Goal: Book appointment/travel/reservation

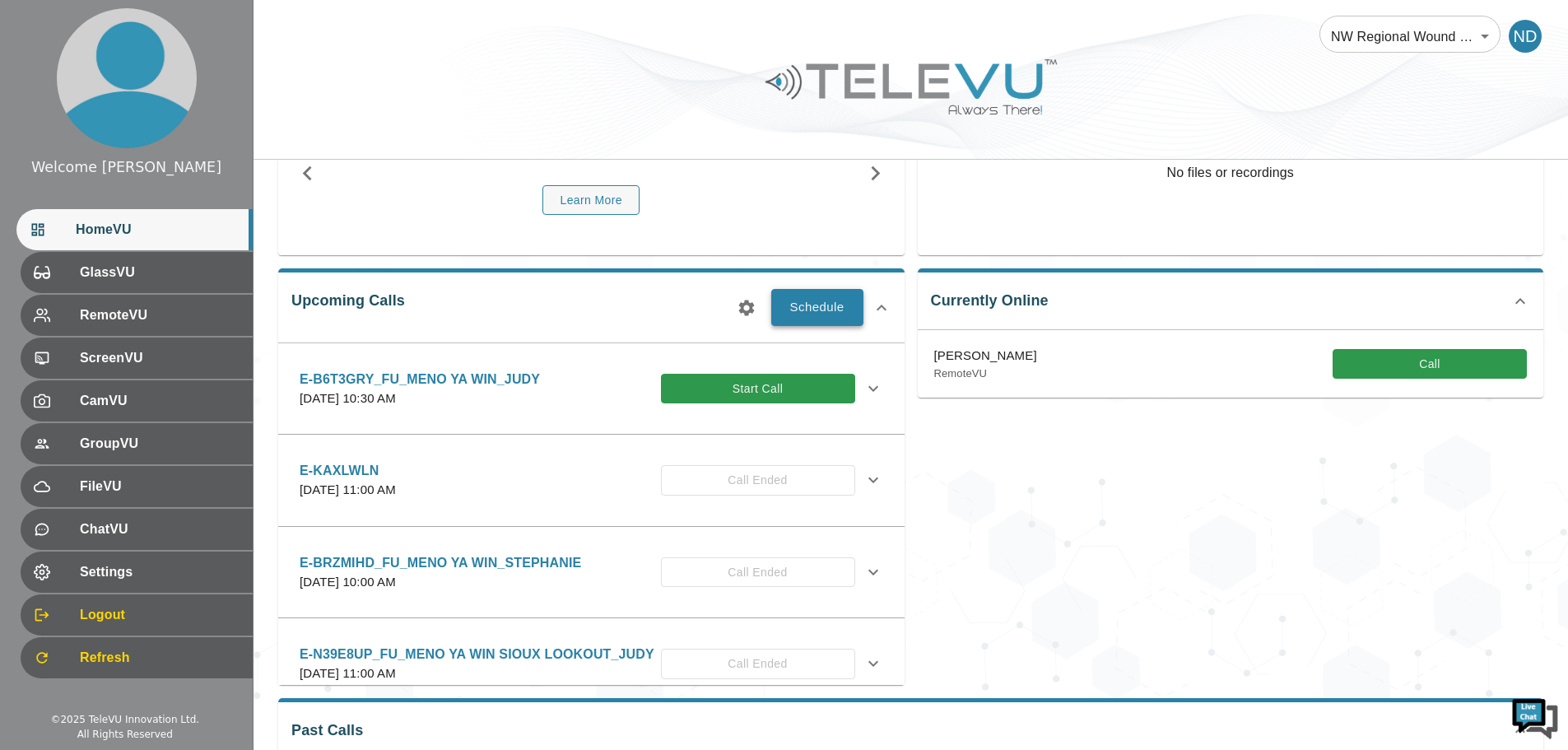
click at [802, 308] on button "Schedule" at bounding box center [817, 306] width 92 height 37
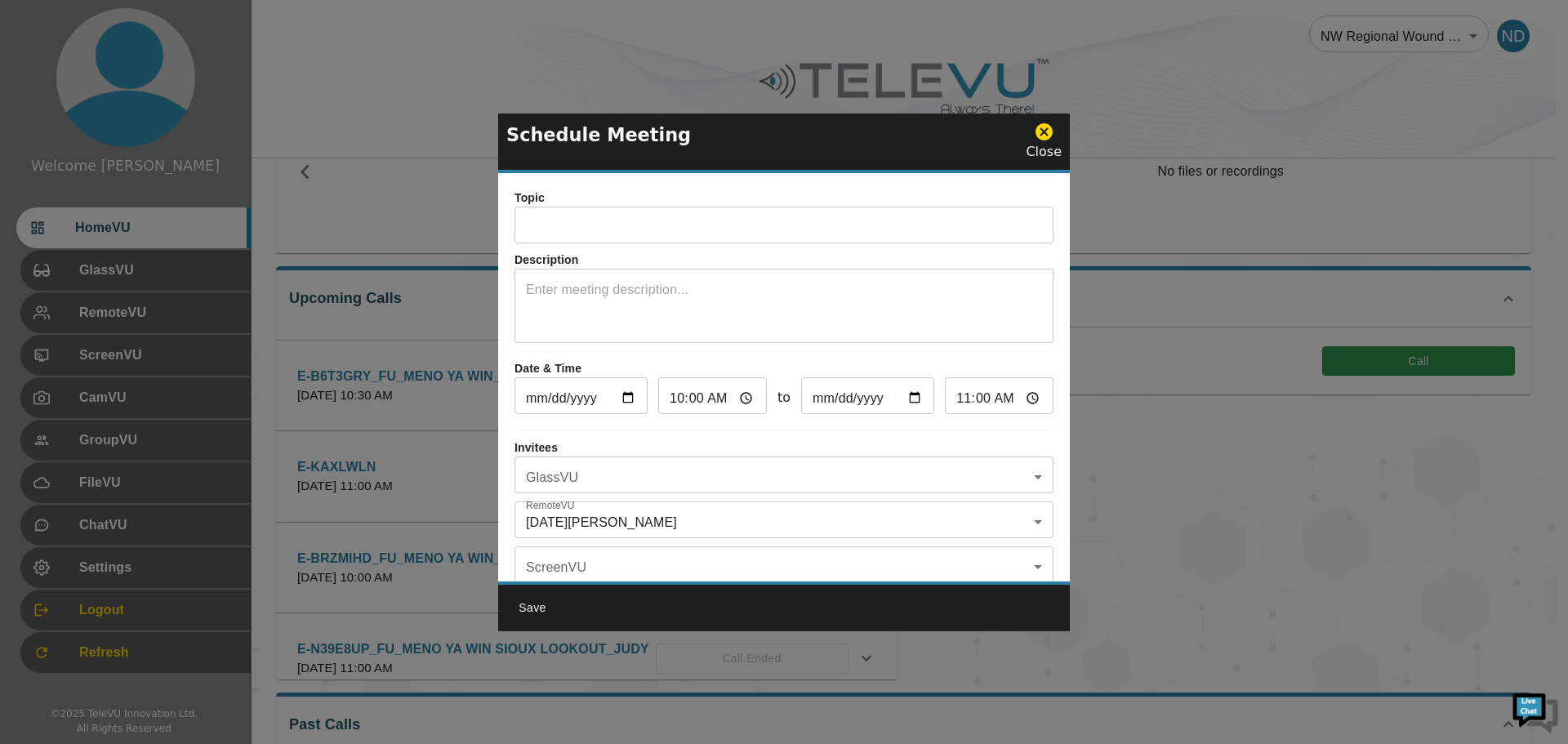
click at [581, 221] on input "text" at bounding box center [784, 227] width 539 height 33
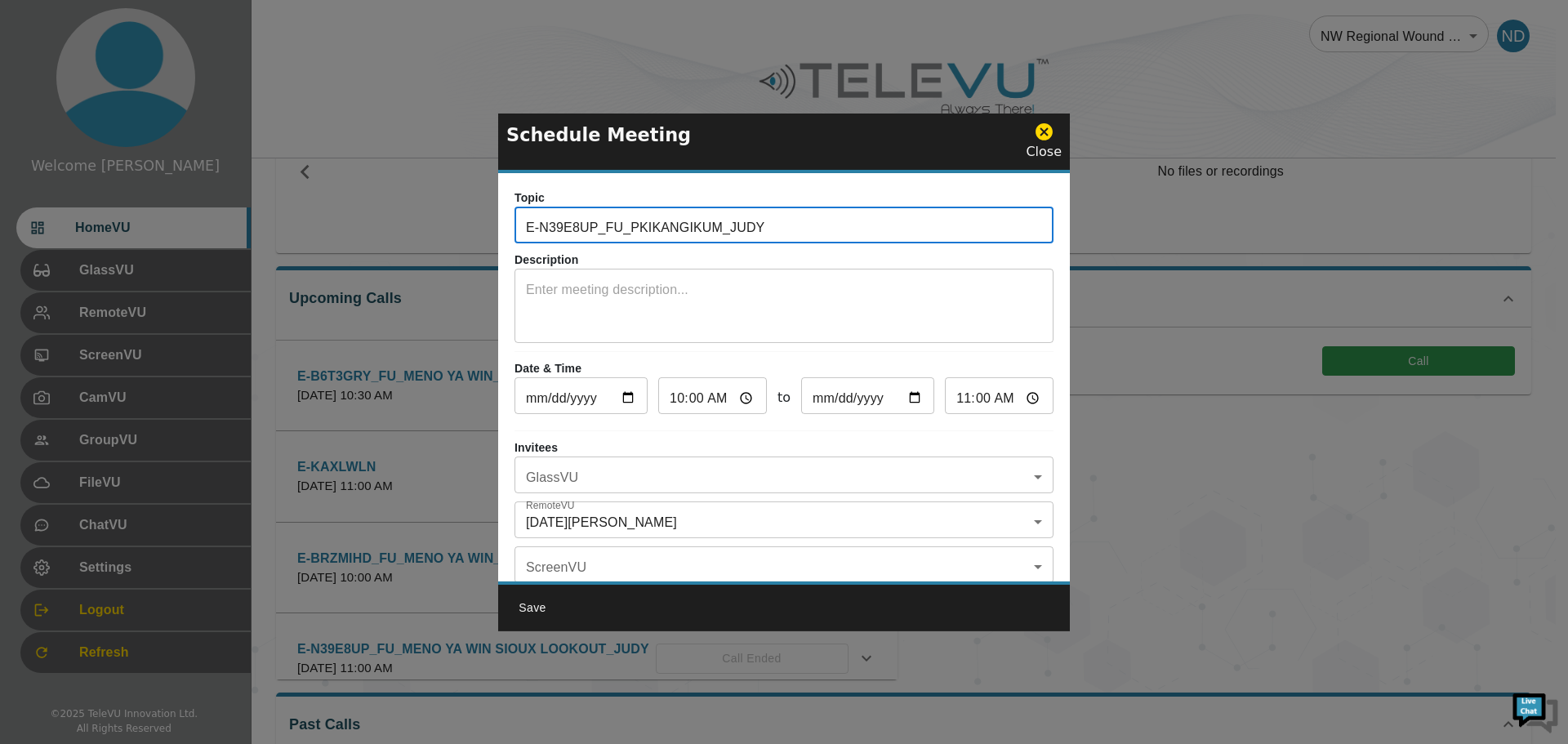
type input "E-N39E8UP_FU_PKIKANGIKUM_JUDY"
click at [539, 285] on textarea at bounding box center [784, 307] width 516 height 57
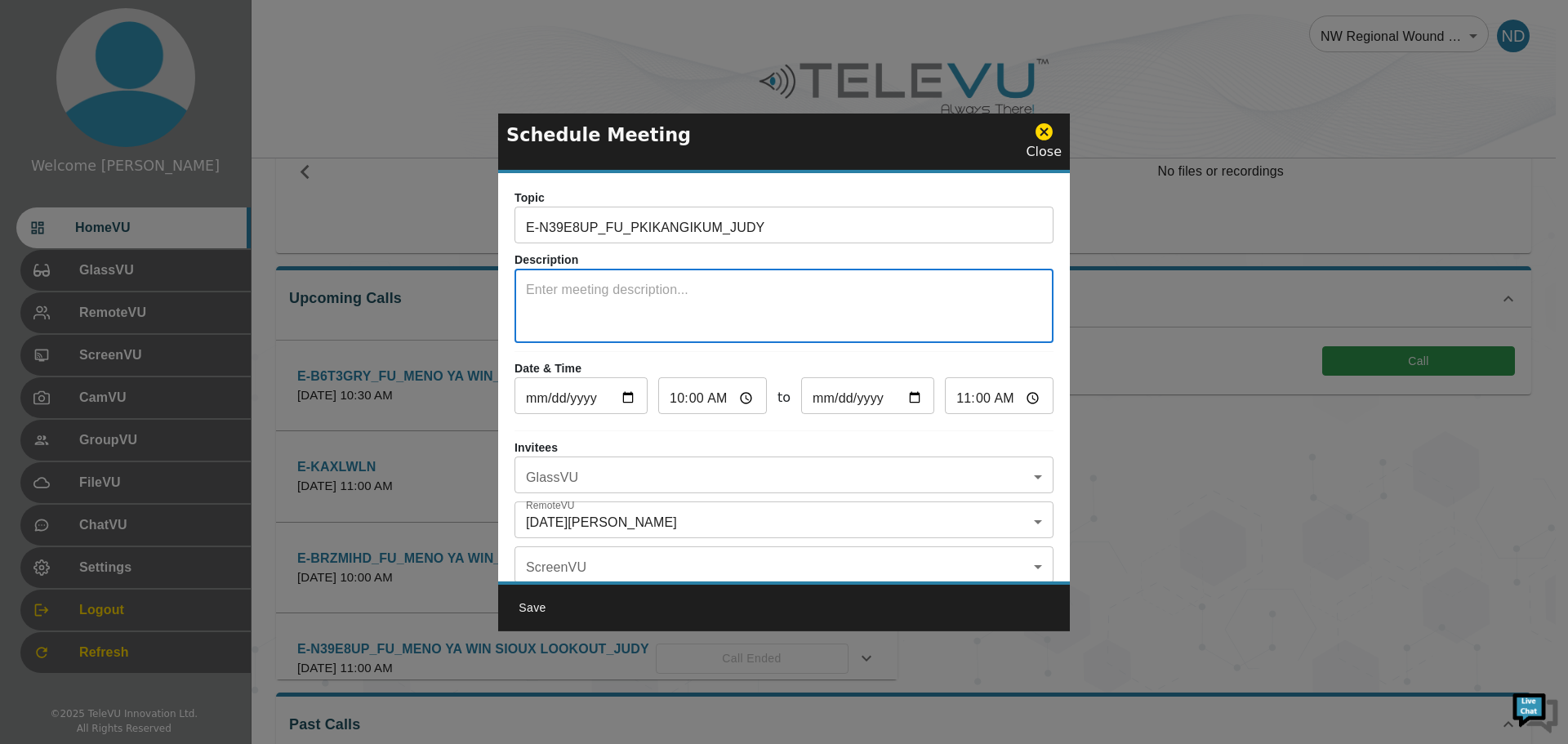
type textarea "s"
type textarea "SYSTEM 5"
click at [628, 400] on input "[DATE]" at bounding box center [581, 397] width 133 height 33
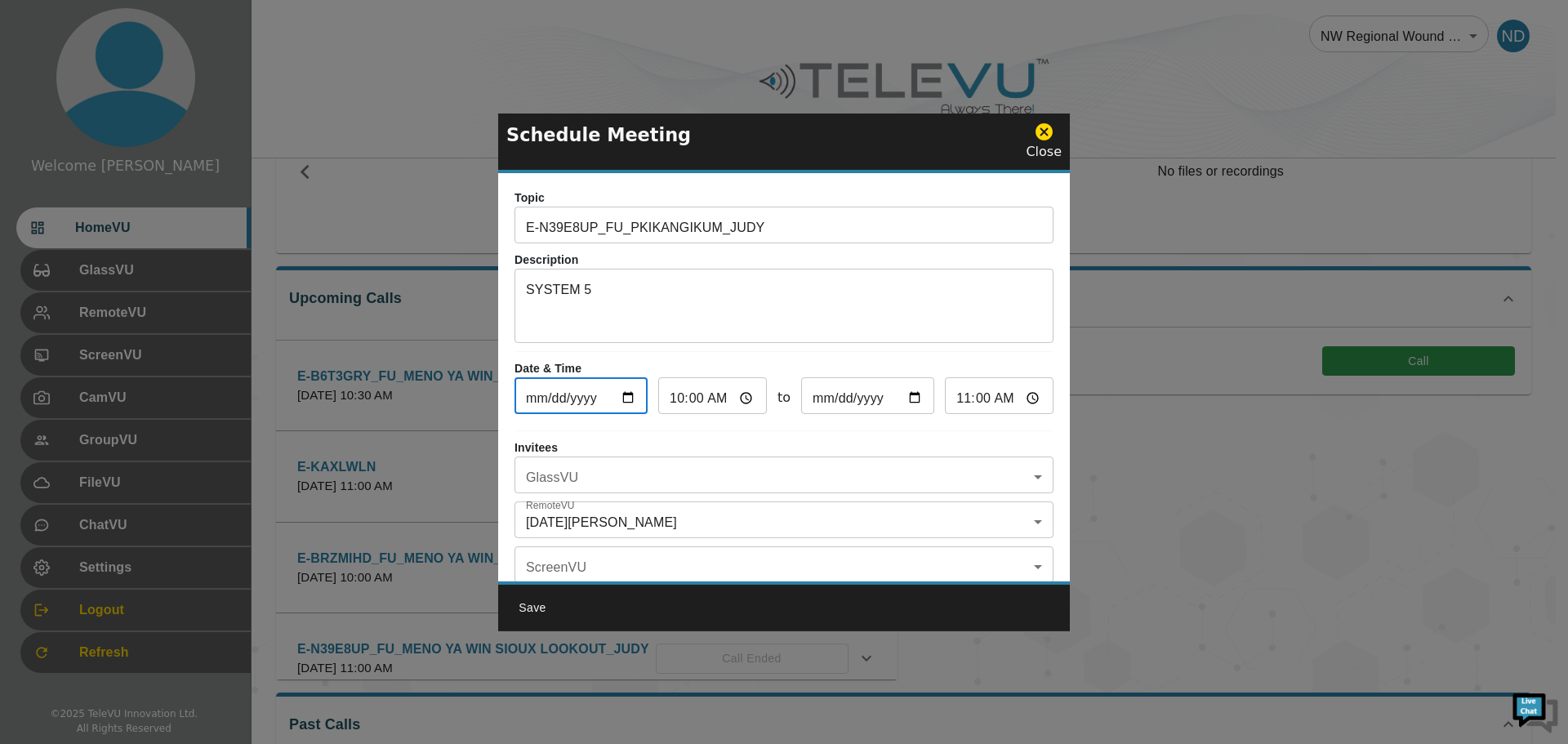
type input "[DATE]"
click at [699, 400] on input "10:00" at bounding box center [712, 397] width 109 height 33
type input "10:03"
type input "11:03"
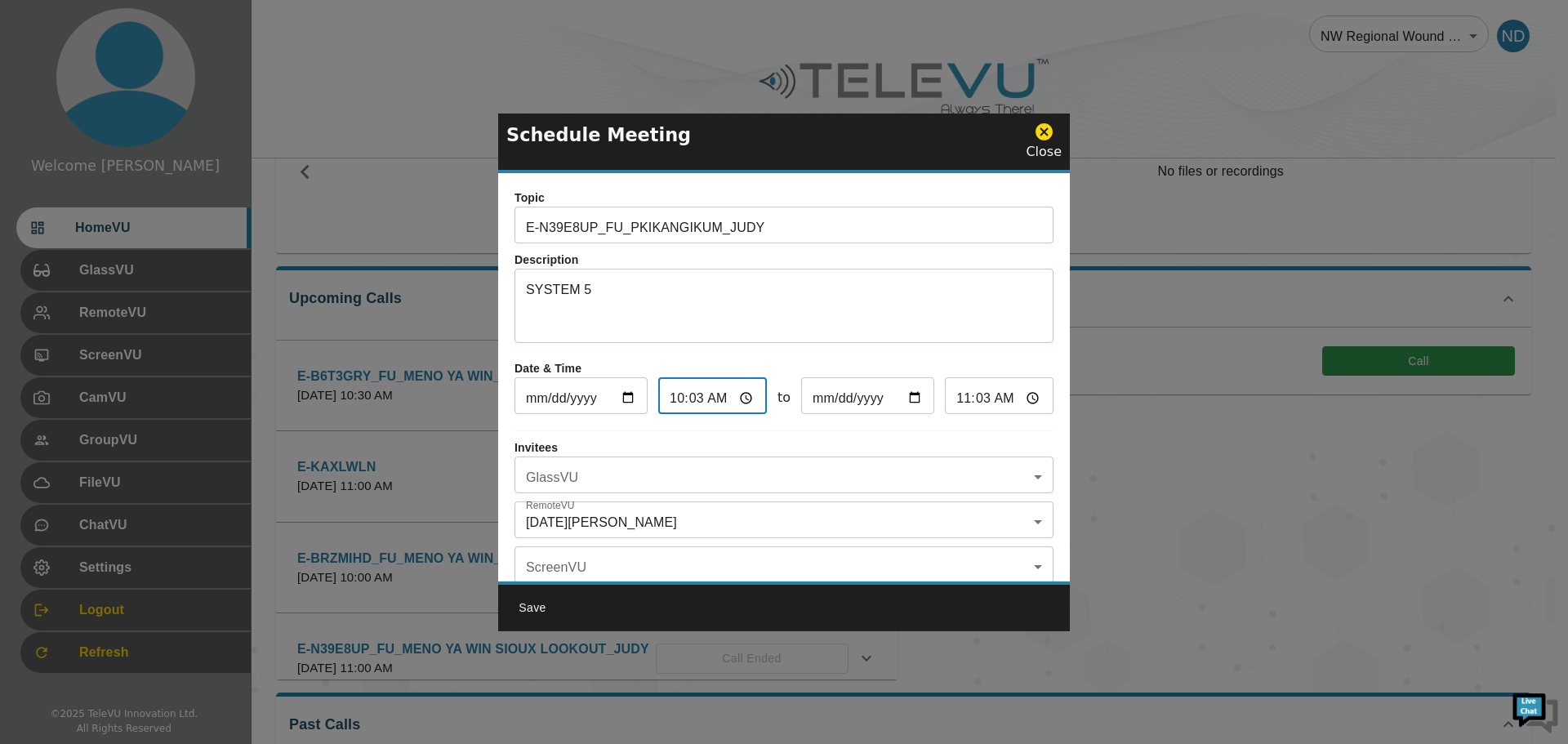
type input "10:30"
click at [699, 400] on input "10:30" at bounding box center [712, 397] width 109 height 33
click at [839, 406] on input "[DATE]" at bounding box center [867, 397] width 133 height 33
click at [986, 407] on input "11:30" at bounding box center [999, 397] width 109 height 33
click at [970, 398] on input "11:30" at bounding box center [999, 397] width 109 height 33
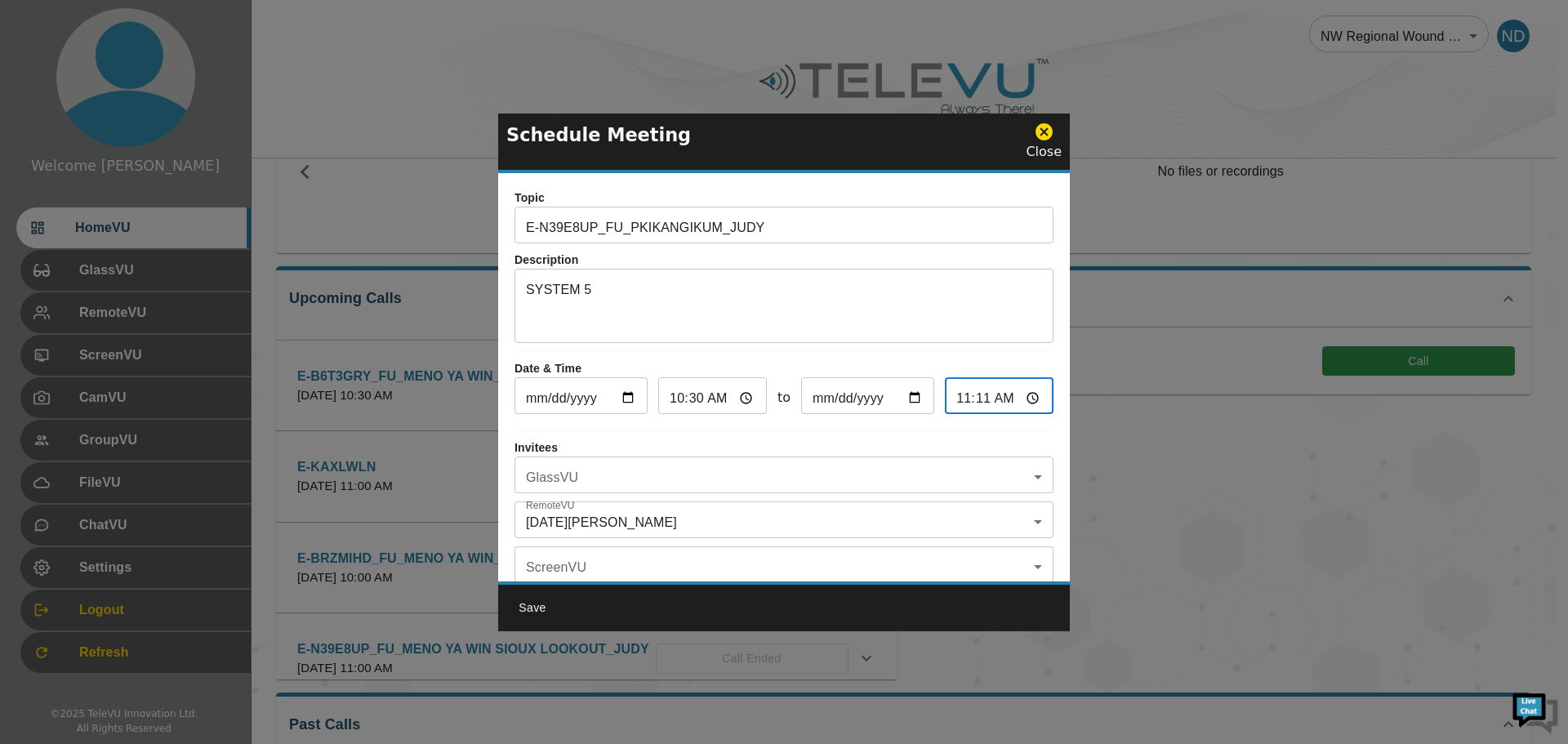
click at [978, 397] on input "11:11" at bounding box center [999, 397] width 109 height 33
click at [971, 402] on input "11:11" at bounding box center [999, 397] width 109 height 33
type input "11:00"
click at [1028, 476] on body "Welcome [DATE] HomeVU GlassVU RemoteVU ScreenVU CamVU GroupVU FileVU ChatVU Set…" at bounding box center [784, 376] width 1568 height 1060
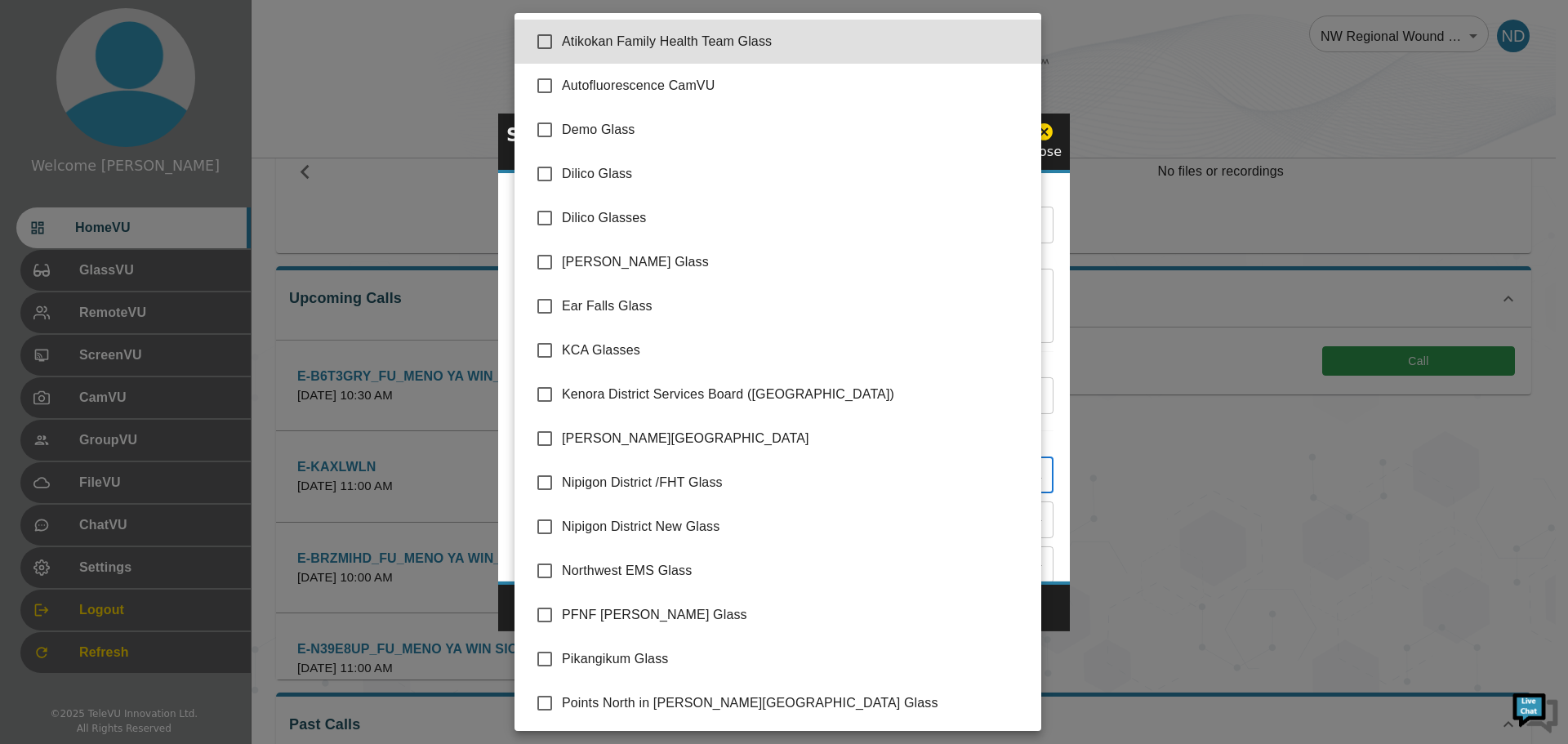
click at [542, 662] on input "checkbox" at bounding box center [545, 659] width 34 height 34
checkbox input "true"
type input "Pikangikum Glass"
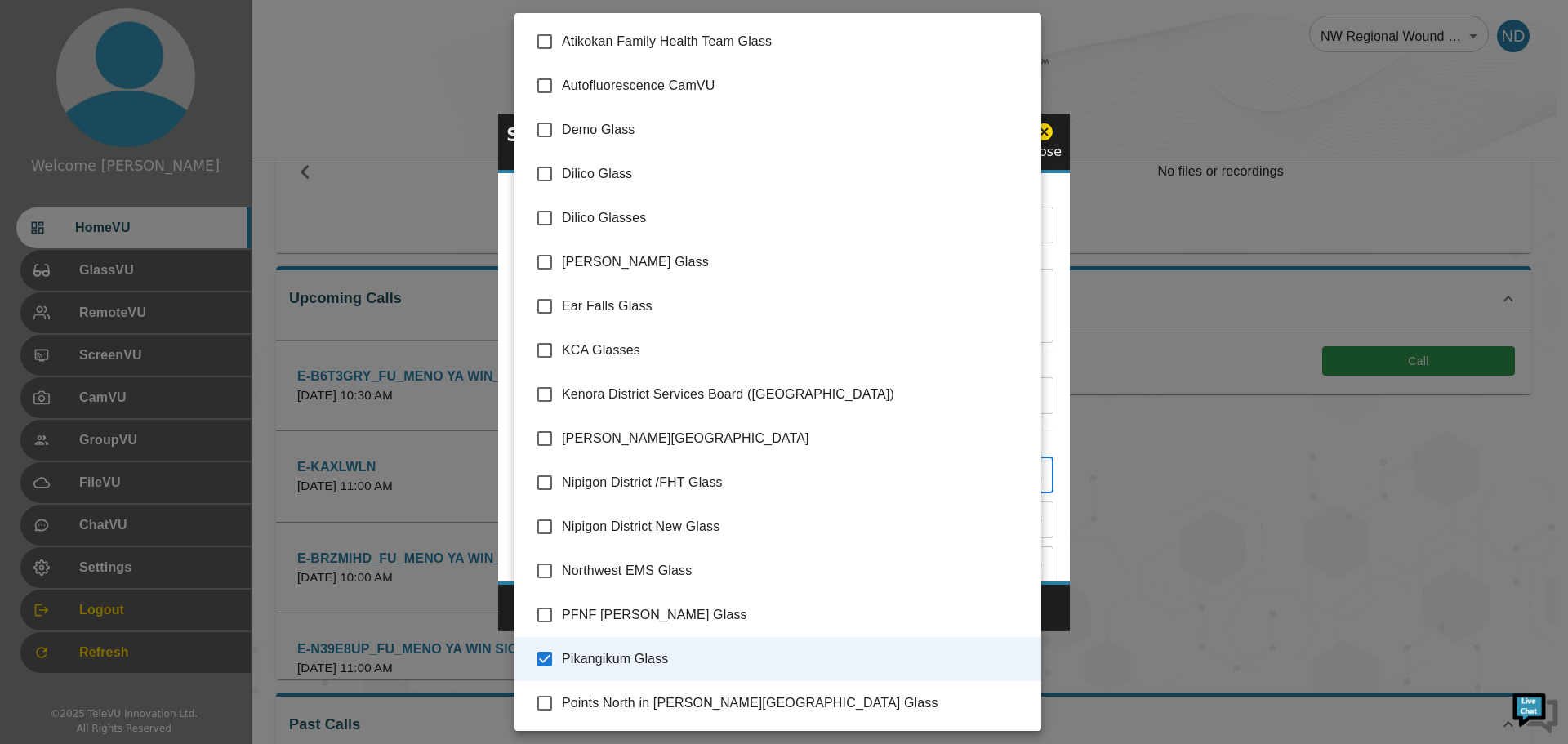
click at [1061, 606] on div at bounding box center [784, 372] width 1568 height 744
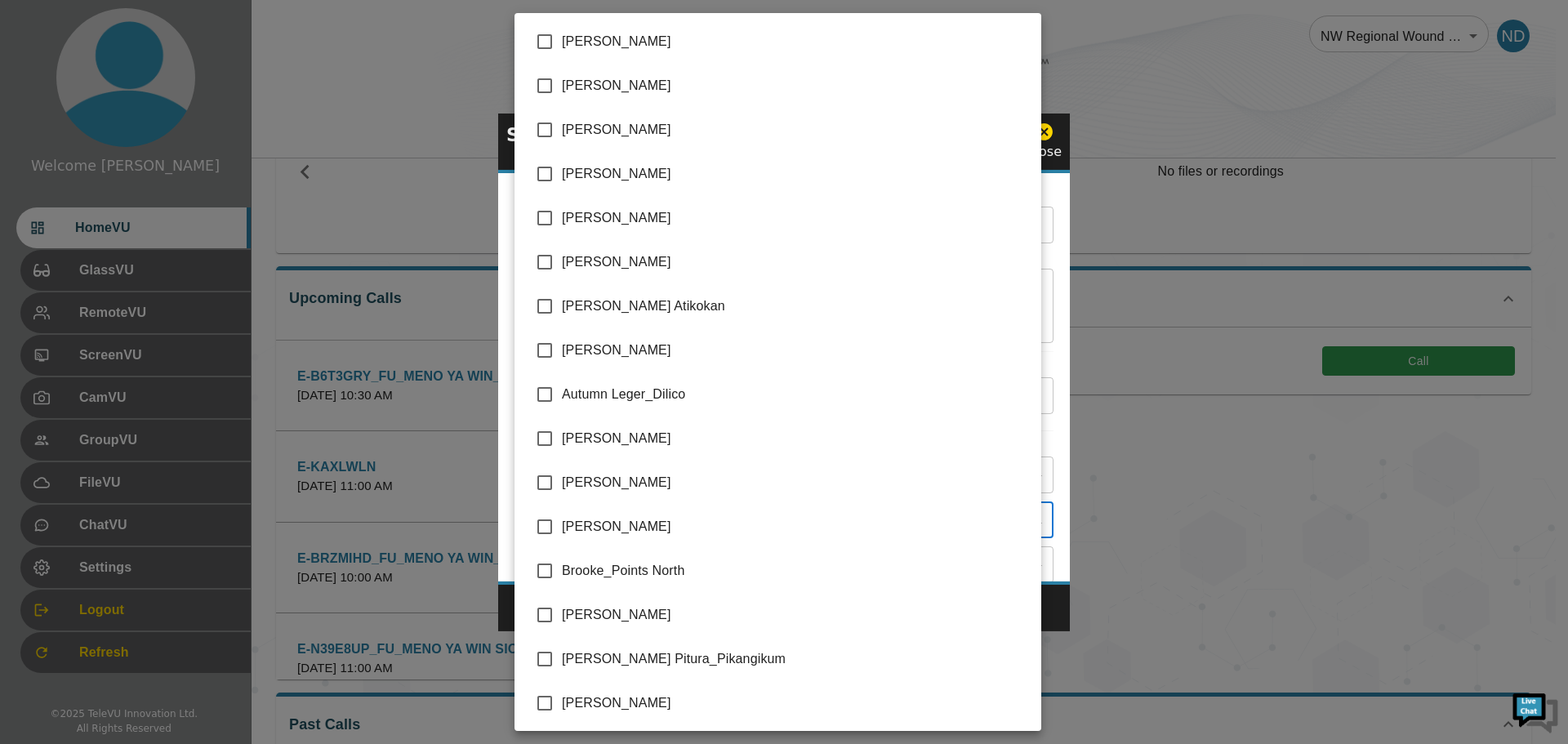
click at [1026, 524] on body "Welcome [DATE] HomeVU GlassVU RemoteVU ScreenVU CamVU GroupVU FileVU ChatVU Set…" at bounding box center [784, 376] width 1568 height 1060
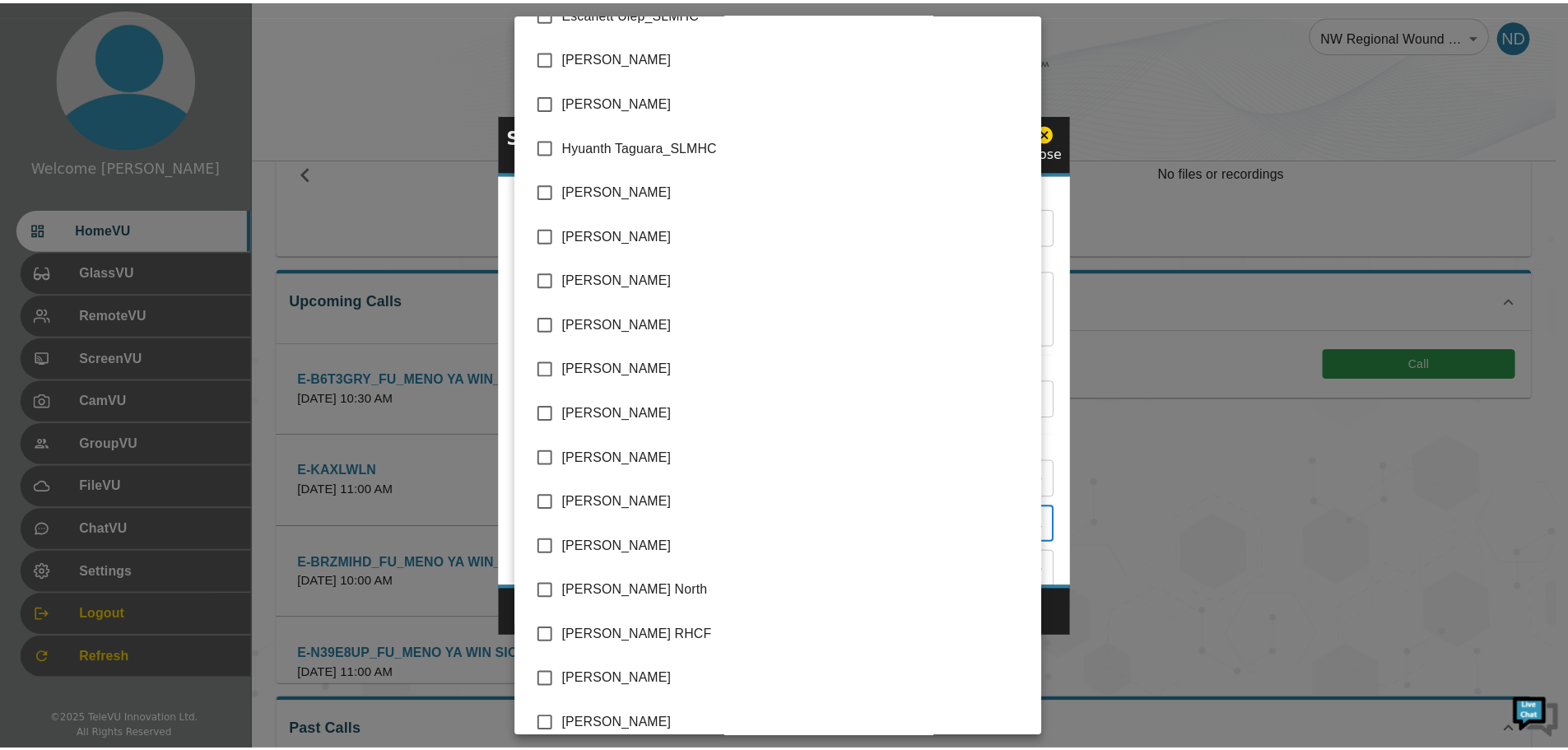
scroll to position [1564, 0]
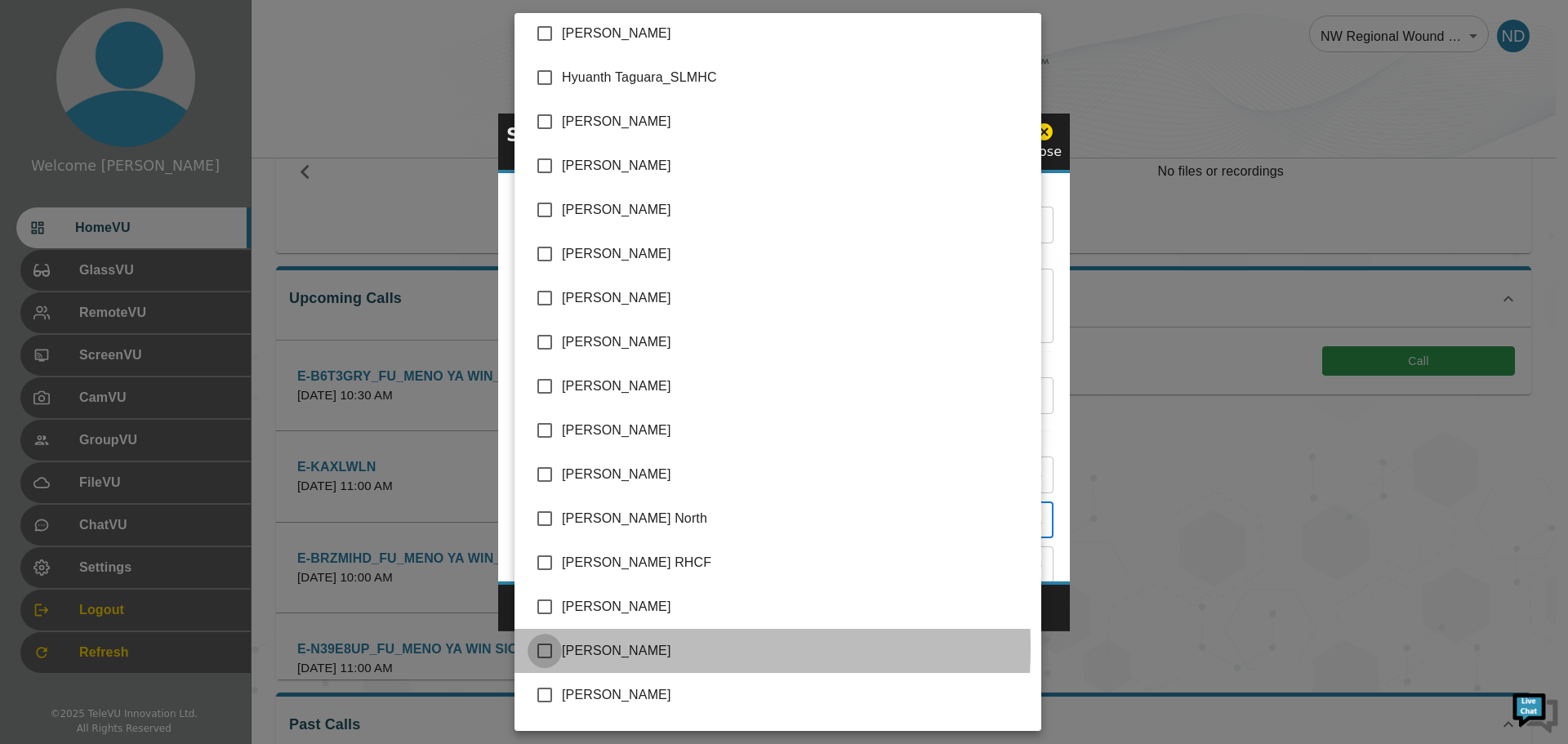
click at [548, 647] on input "checkbox" at bounding box center [545, 650] width 34 height 34
checkbox input "true"
type input "[DATE][PERSON_NAME],[PERSON_NAME]"
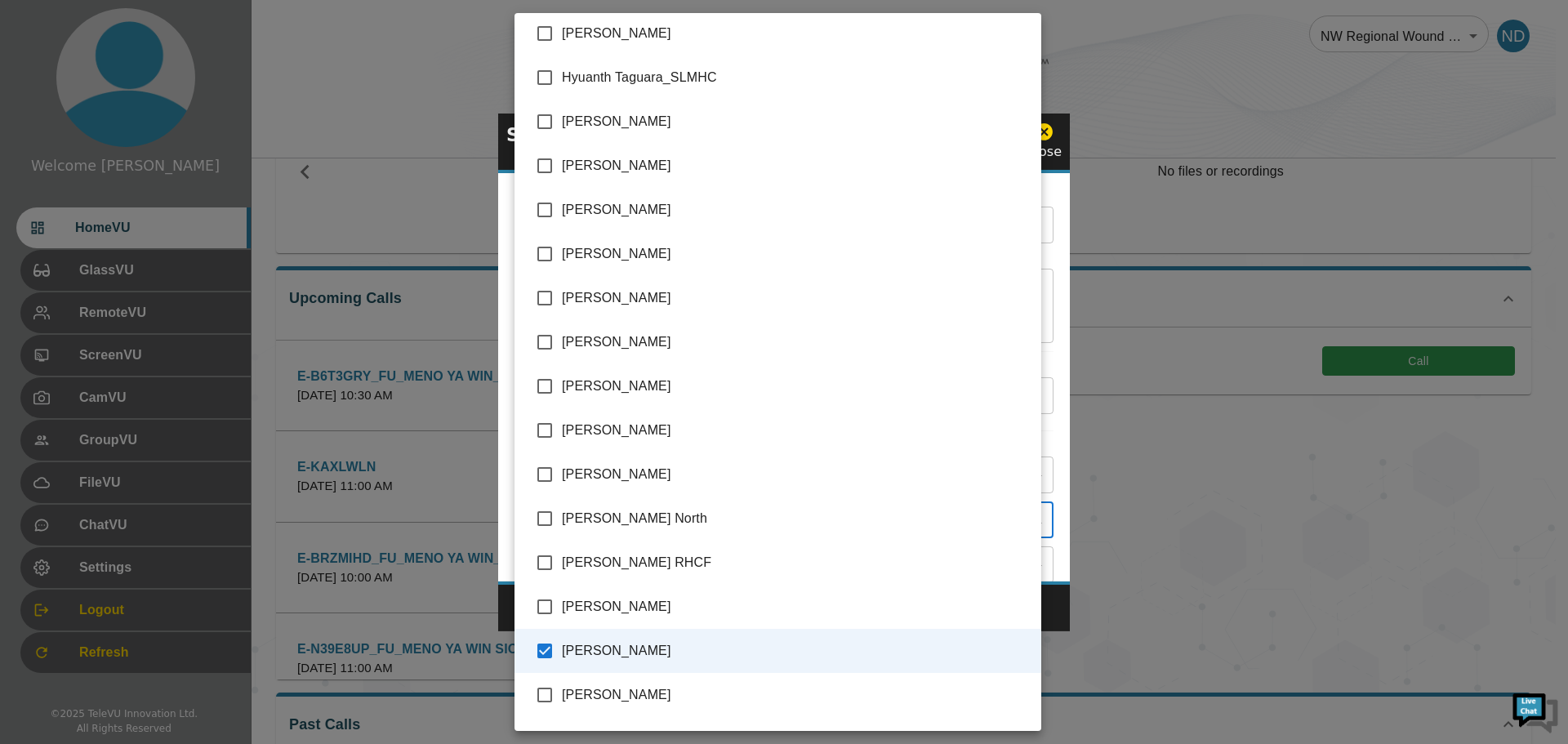
click at [1059, 613] on div at bounding box center [784, 372] width 1568 height 744
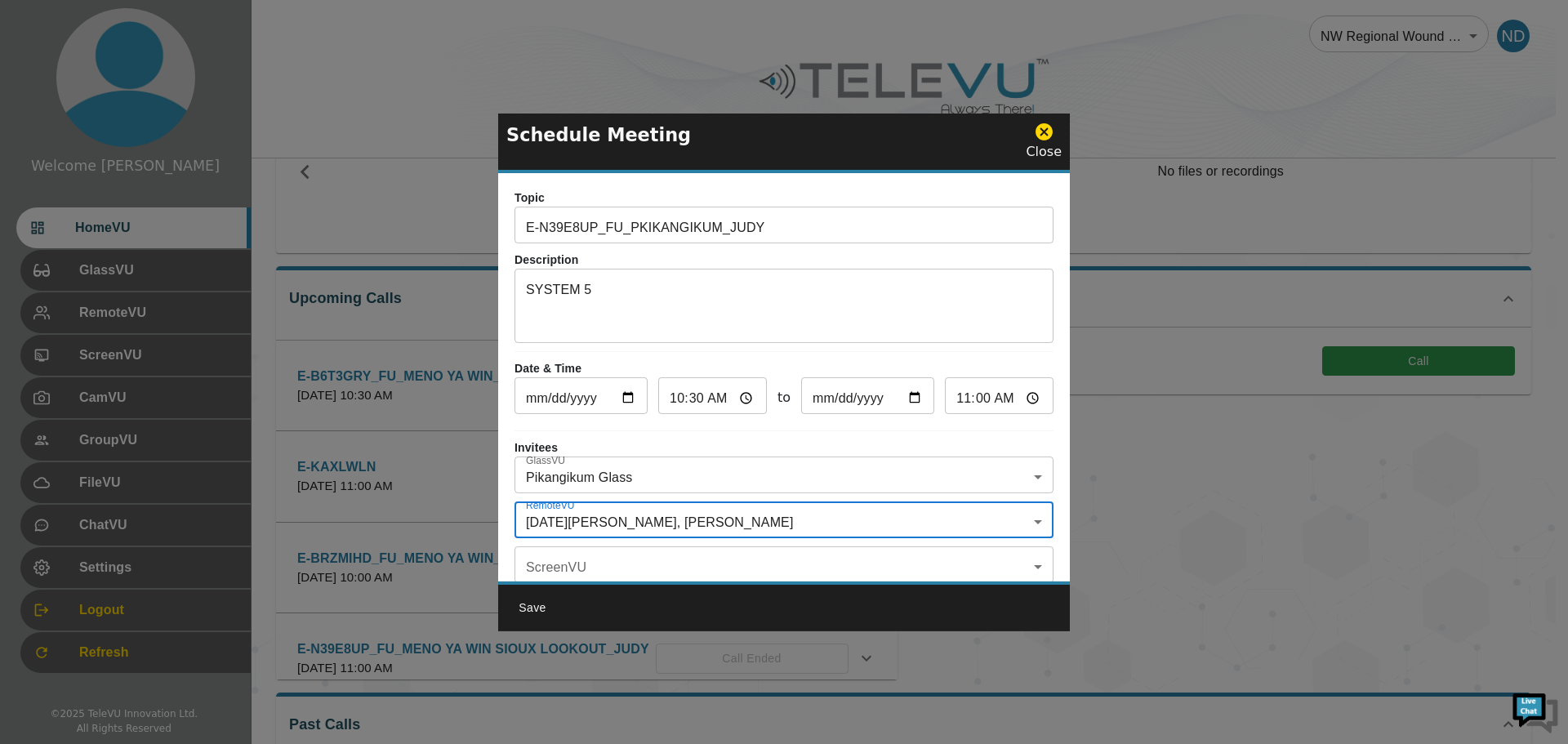
click at [534, 609] on button "Save" at bounding box center [533, 607] width 52 height 31
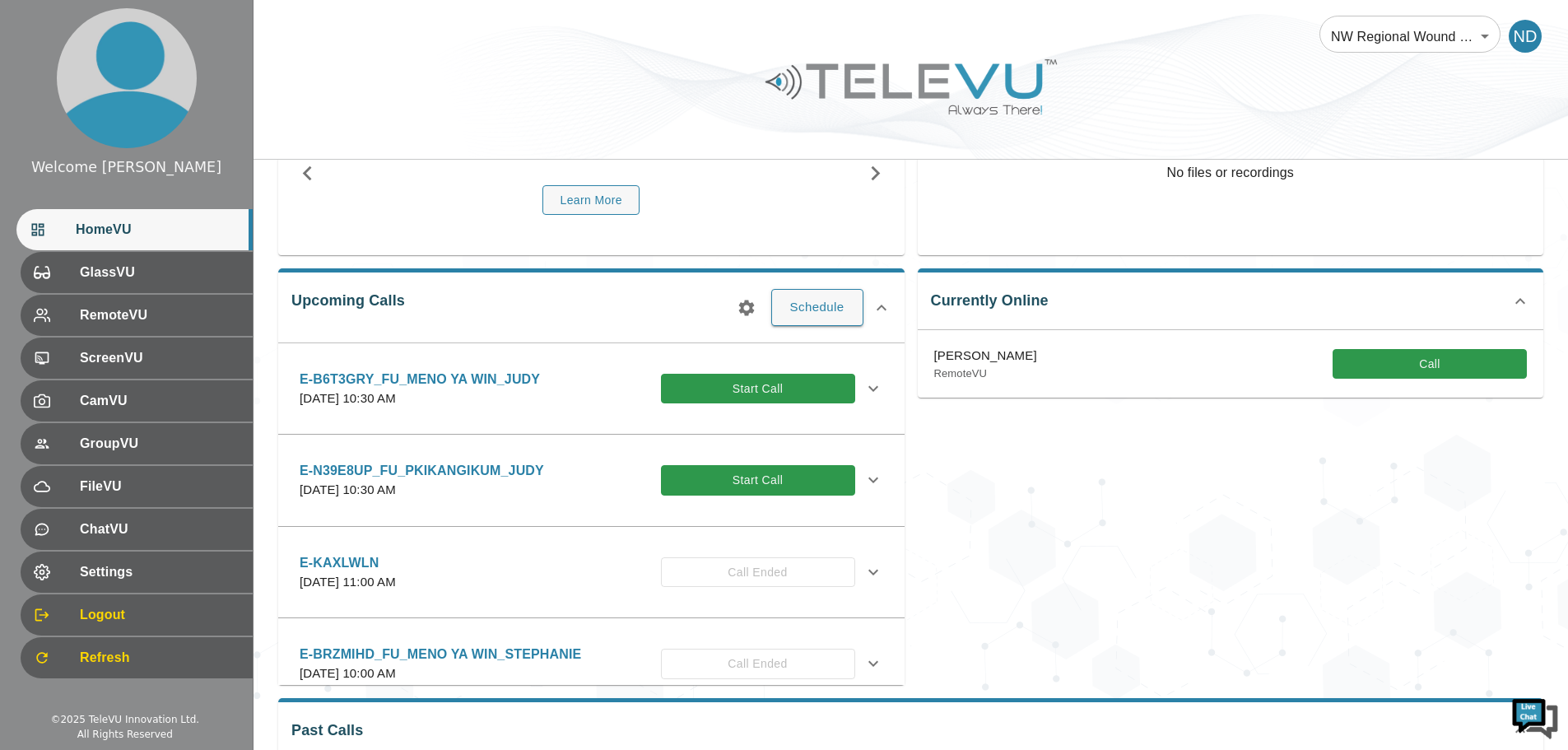
click at [864, 485] on icon at bounding box center [873, 479] width 20 height 20
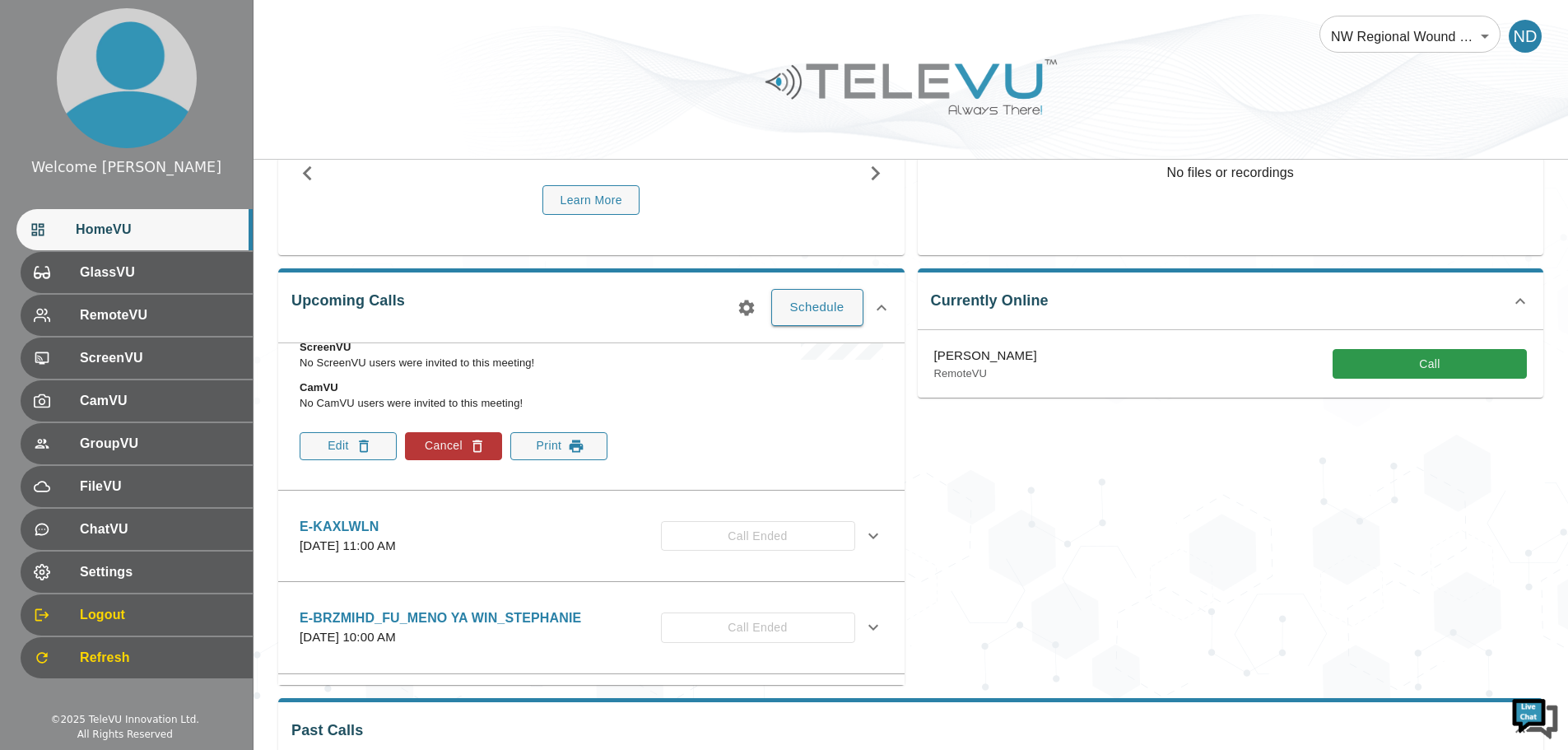
scroll to position [411, 0]
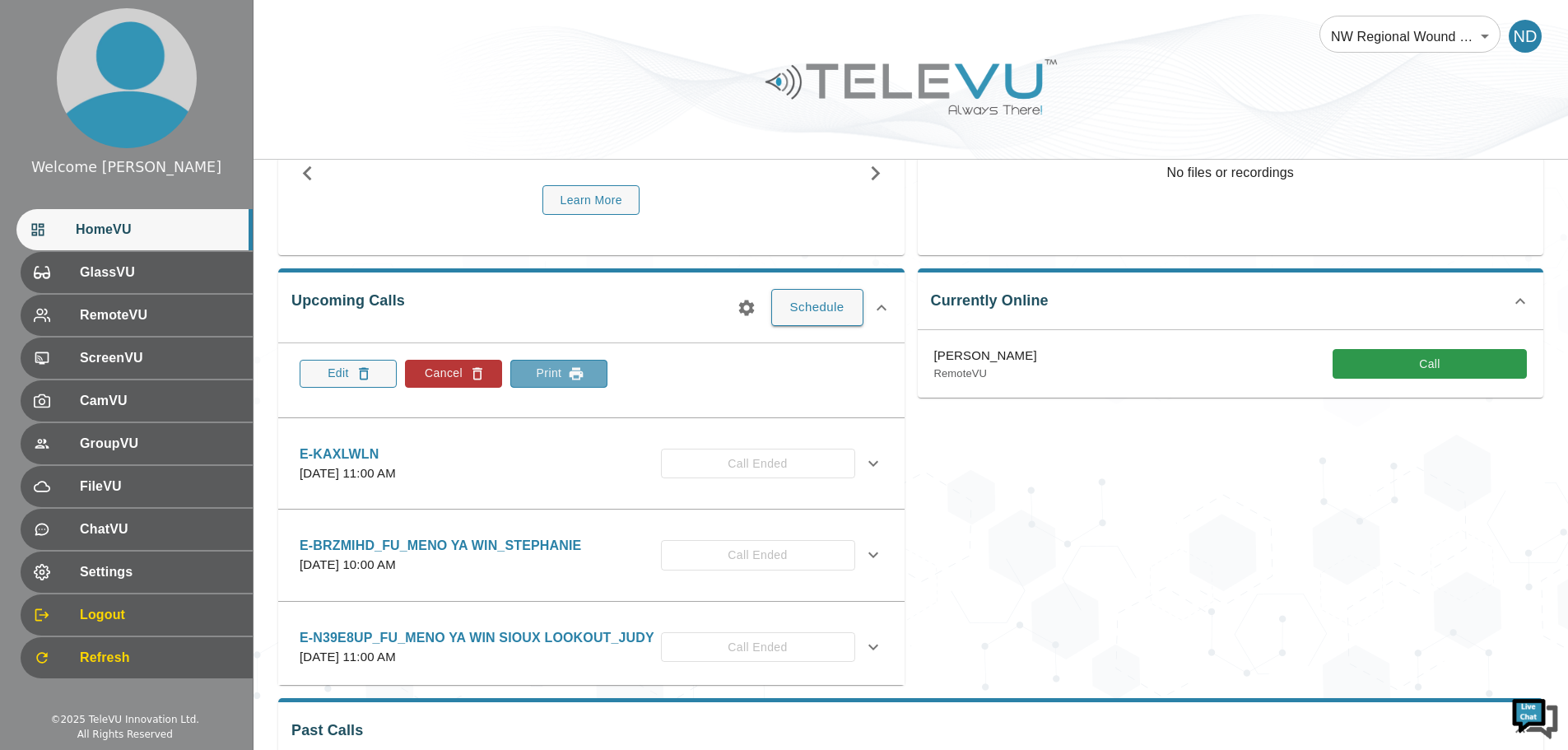
click at [555, 376] on button "Print" at bounding box center [559, 374] width 97 height 28
